Goal: Find specific page/section: Find specific page/section

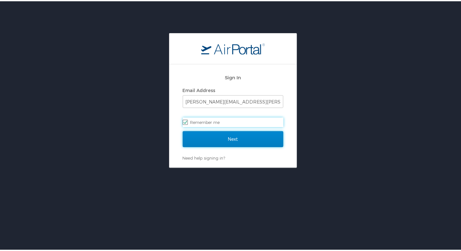
click at [199, 134] on input "Next" at bounding box center [233, 138] width 101 height 16
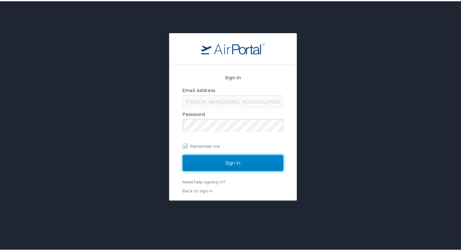
click at [223, 159] on input "Sign In" at bounding box center [233, 162] width 101 height 16
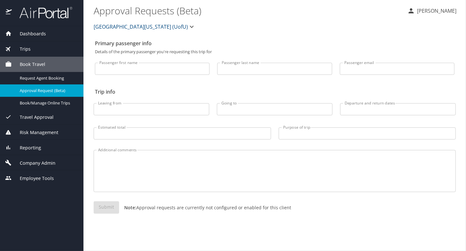
click at [126, 30] on span "[GEOGRAPHIC_DATA][US_STATE] (UofU)" at bounding box center [141, 26] width 94 height 9
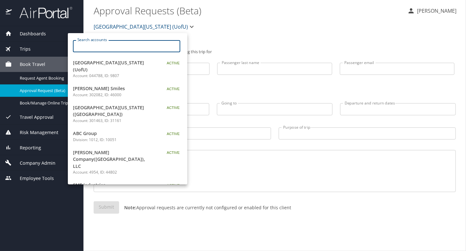
click at [128, 48] on input "Search accounts" at bounding box center [128, 46] width 103 height 12
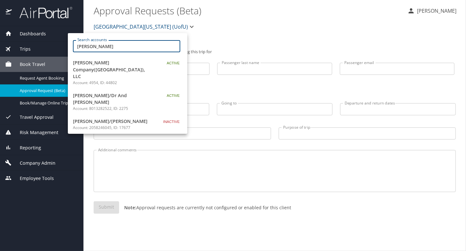
type input "[PERSON_NAME]"
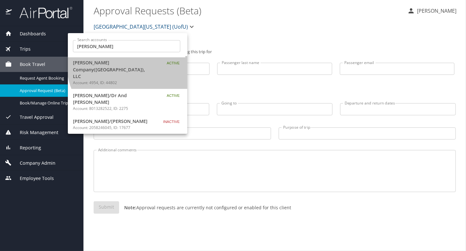
click at [134, 64] on span "[PERSON_NAME] Company([GEOGRAPHIC_DATA]), LLC" at bounding box center [113, 69] width 80 height 21
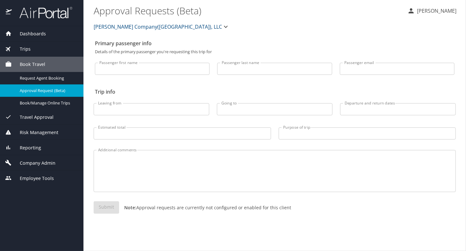
click at [39, 161] on span "Company Admin" at bounding box center [34, 162] width 44 height 7
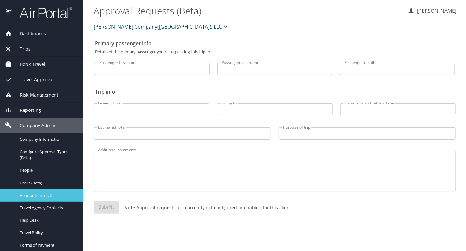
click at [41, 193] on span "Vendor Contracts" at bounding box center [48, 195] width 56 height 6
